Goal: Task Accomplishment & Management: Use online tool/utility

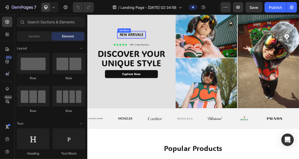
scroll to position [42, 0]
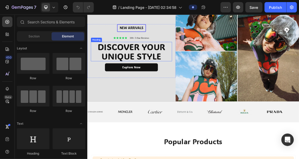
click at [183, 64] on h2 "DISCOVER YOUR UNIQUE STYLE" at bounding box center [152, 69] width 117 height 29
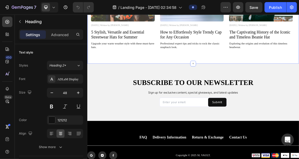
scroll to position [1170, 0]
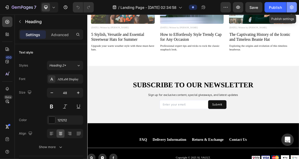
click at [291, 6] on icon "button" at bounding box center [292, 7] width 4 height 4
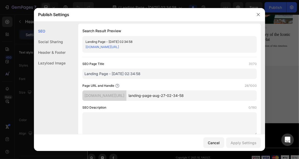
scroll to position [0, 0]
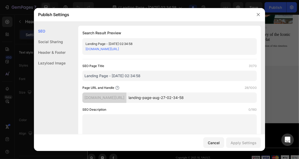
click at [65, 115] on div "SEO" at bounding box center [155, 118] width 301 height 6
click at [63, 47] on div "Social Sharing" at bounding box center [50, 52] width 32 height 11
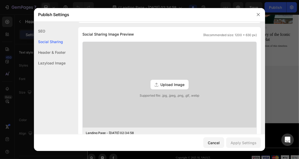
click at [53, 58] on div "Header & Footer" at bounding box center [50, 63] width 32 height 11
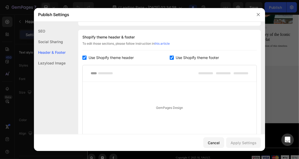
scroll to position [243, 0]
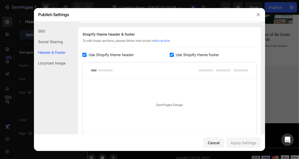
click at [167, 54] on div "Use Shopify theme header" at bounding box center [125, 55] width 87 height 6
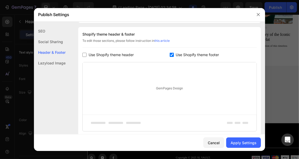
click at [99, 53] on span "Use Shopify theme header" at bounding box center [111, 55] width 45 height 6
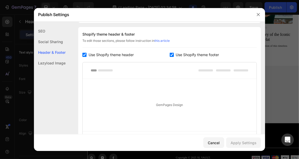
checkbox input "true"
click at [170, 53] on input "checkbox" at bounding box center [172, 55] width 4 height 4
checkbox input "false"
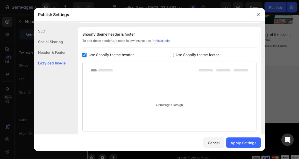
scroll to position [281, 0]
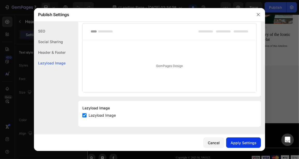
click at [237, 145] on div "Apply Settings" at bounding box center [244, 142] width 26 height 5
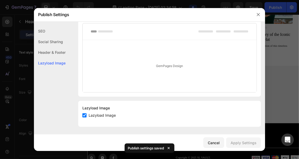
click at [55, 58] on div "Header & Footer" at bounding box center [50, 63] width 32 height 11
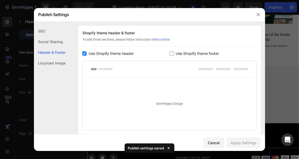
scroll to position [243, 0]
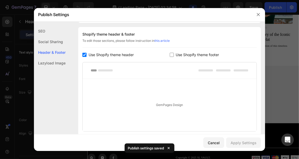
click at [57, 47] on div "Social Sharing" at bounding box center [50, 52] width 32 height 11
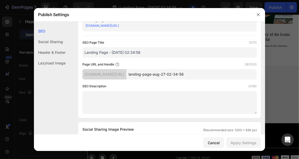
scroll to position [23, 0]
click at [111, 103] on textarea at bounding box center [169, 102] width 174 height 23
click at [220, 141] on div "Cancel" at bounding box center [214, 142] width 12 height 5
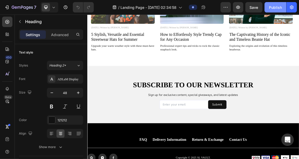
click at [273, 6] on div "Publish" at bounding box center [275, 7] width 13 height 5
drag, startPoint x: 360, startPoint y: 21, endPoint x: 398, endPoint y: 19, distance: 38.1
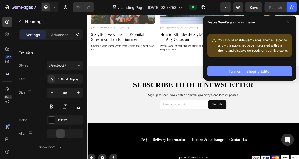
click at [253, 74] on button "Turn on in Shopify Editor" at bounding box center [249, 71] width 85 height 10
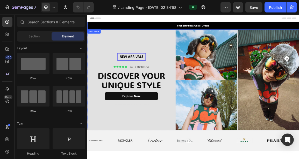
click at [255, 32] on p "FREE SHIPPING On All Orders" at bounding box center [243, 30] width 310 height 5
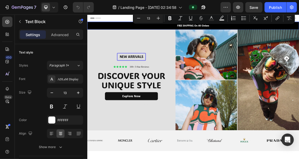
click at [252, 32] on p "FREE SHIPPING On All Orders" at bounding box center [243, 30] width 310 height 5
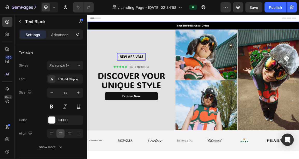
click at [247, 31] on p "FREE SHIPPING On All Orders" at bounding box center [243, 30] width 310 height 5
click at [251, 32] on p "FREE SHIPPING ON All Orders" at bounding box center [243, 30] width 310 height 5
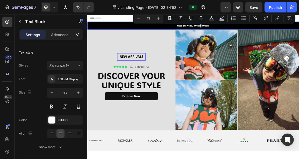
click at [251, 32] on p "FREE SHIPPING ON All Orders" at bounding box center [243, 30] width 310 height 5
drag, startPoint x: 267, startPoint y: 32, endPoint x: 257, endPoint y: 32, distance: 9.9
click at [257, 32] on p "FREE SHIPPING ON ALL Orders" at bounding box center [243, 30] width 310 height 5
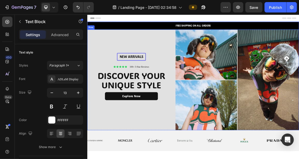
click at [188, 52] on div "New arrivalS Text [GEOGRAPHIC_DATA] Icon Icon Icon Icon Icon Icon List 100+ 5-S…" at bounding box center [152, 110] width 130 height 147
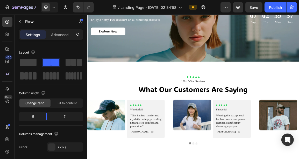
scroll to position [806, 0]
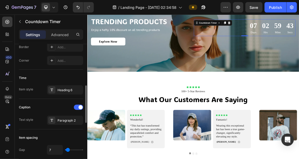
scroll to position [139, 0]
click at [65, 90] on div "Heading 6" at bounding box center [70, 89] width 24 height 5
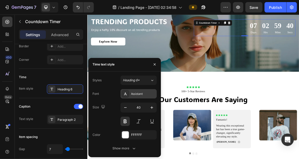
click at [146, 97] on div "Assistant" at bounding box center [138, 93] width 36 height 9
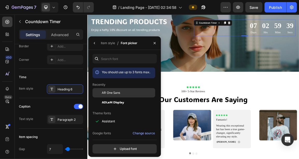
click at [144, 97] on div "AR One Sans" at bounding box center [124, 92] width 63 height 9
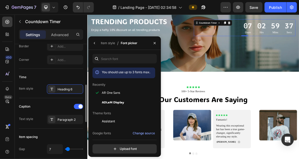
click at [72, 78] on div "Time" at bounding box center [51, 77] width 64 height 8
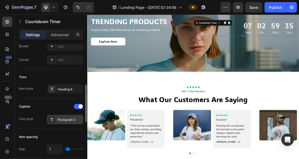
click at [63, 122] on div "Paragraph 2" at bounding box center [65, 119] width 36 height 9
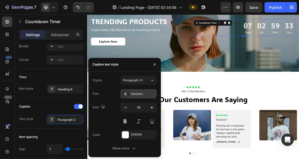
click at [126, 95] on icon at bounding box center [125, 93] width 4 height 4
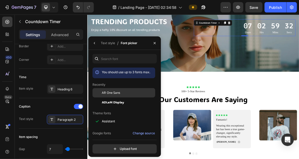
click at [0, 0] on div "AR One Sans" at bounding box center [0, 0] width 0 height 0
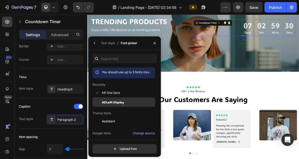
click at [0, 0] on div "ADLaM Display" at bounding box center [0, 0] width 0 height 0
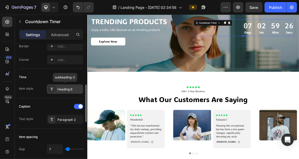
click at [74, 89] on div "Heading 6" at bounding box center [70, 89] width 24 height 5
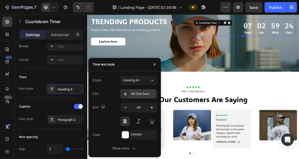
click at [135, 93] on div "AR One Sans" at bounding box center [143, 93] width 24 height 5
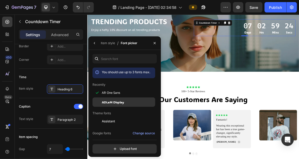
click at [133, 100] on div "ADLaM Display" at bounding box center [128, 102] width 52 height 5
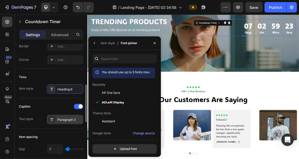
click at [69, 118] on div "Paragraph 2" at bounding box center [70, 119] width 24 height 5
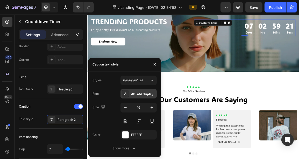
click at [146, 95] on div "ADLaM Display" at bounding box center [143, 93] width 24 height 5
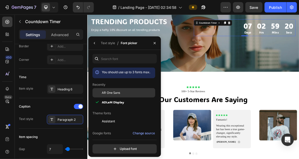
click at [0, 0] on div "AR One Sans" at bounding box center [0, 0] width 0 height 0
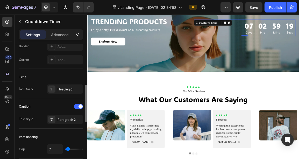
click at [65, 77] on div "Time" at bounding box center [51, 77] width 64 height 8
click at [280, 70] on div "Background Image" at bounding box center [242, 34] width 311 height 130
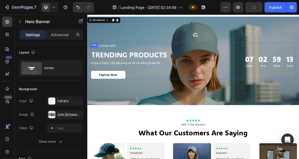
scroll to position [811, 0]
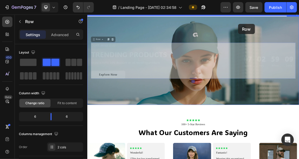
drag, startPoint x: 317, startPoint y: 56, endPoint x: 309, endPoint y: 29, distance: 28.3
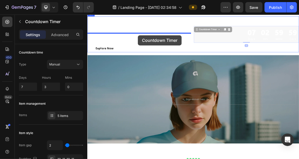
drag, startPoint x: 309, startPoint y: 29, endPoint x: 164, endPoint y: 45, distance: 145.9
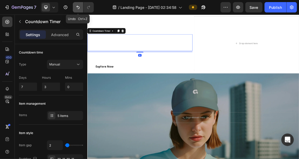
click at [81, 9] on button "Undo/Redo" at bounding box center [78, 7] width 10 height 10
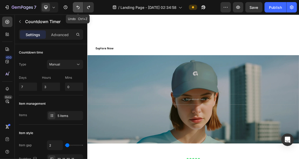
click at [81, 9] on button "Undo/Redo" at bounding box center [78, 7] width 10 height 10
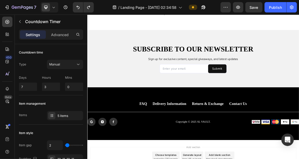
scroll to position [1256, 0]
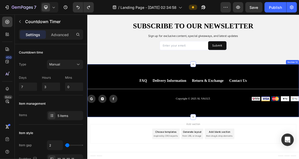
click at [175, 150] on div "FAQ Button Delivery Information Button Return & Exchange Button Contact Us Butt…" at bounding box center [242, 125] width 311 height 77
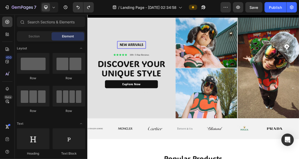
scroll to position [0, 0]
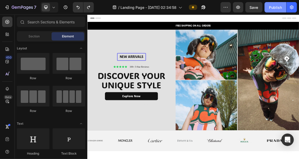
click at [272, 7] on div "Publish" at bounding box center [275, 7] width 13 height 5
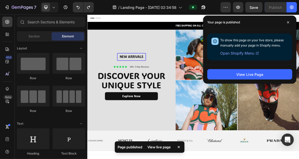
click at [239, 54] on span "Open Shopify Menu" at bounding box center [237, 53] width 34 height 6
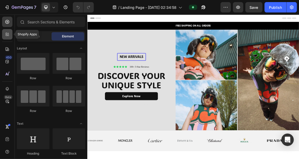
click at [8, 34] on icon at bounding box center [9, 35] width 2 height 2
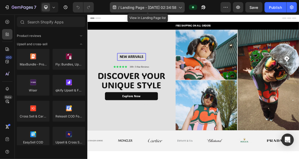
click at [158, 7] on span "Landing Page - [DATE] 02:34:58" at bounding box center [148, 7] width 56 height 5
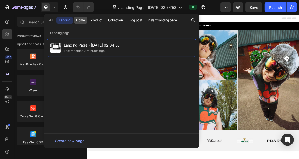
click at [88, 23] on button "Home" at bounding box center [96, 20] width 16 height 7
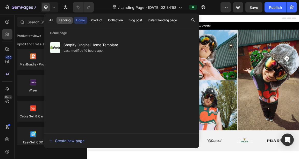
click at [68, 20] on div "Landing" at bounding box center [65, 20] width 12 height 5
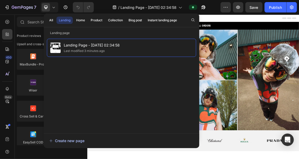
click at [67, 142] on div "Create new page" at bounding box center [66, 140] width 35 height 5
